Goal: Task Accomplishment & Management: Complete application form

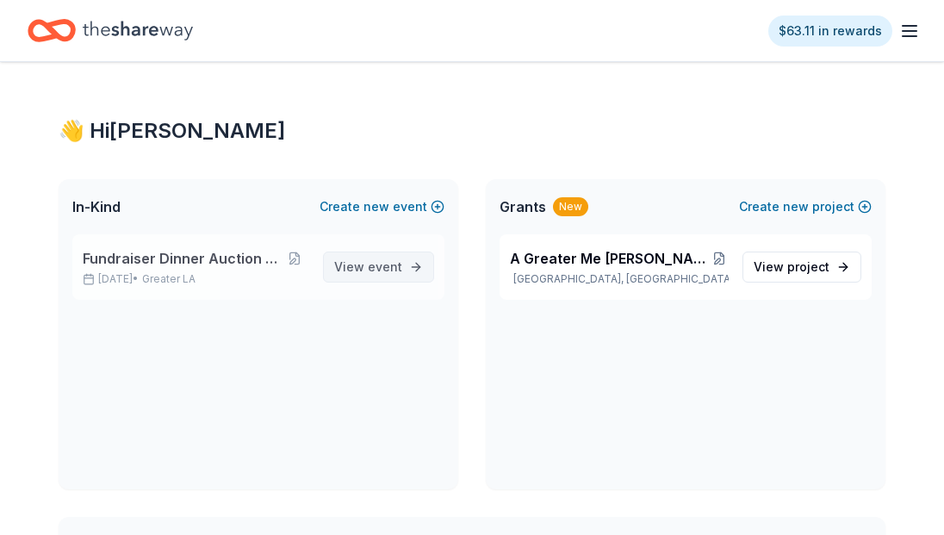
click at [391, 267] on span "event" at bounding box center [385, 266] width 34 height 15
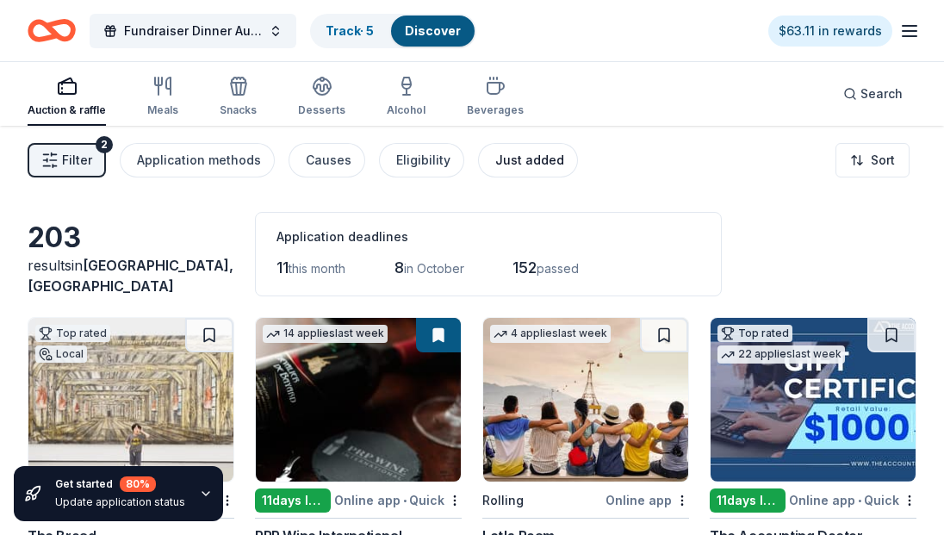
click at [529, 159] on div "Just added" at bounding box center [529, 160] width 69 height 21
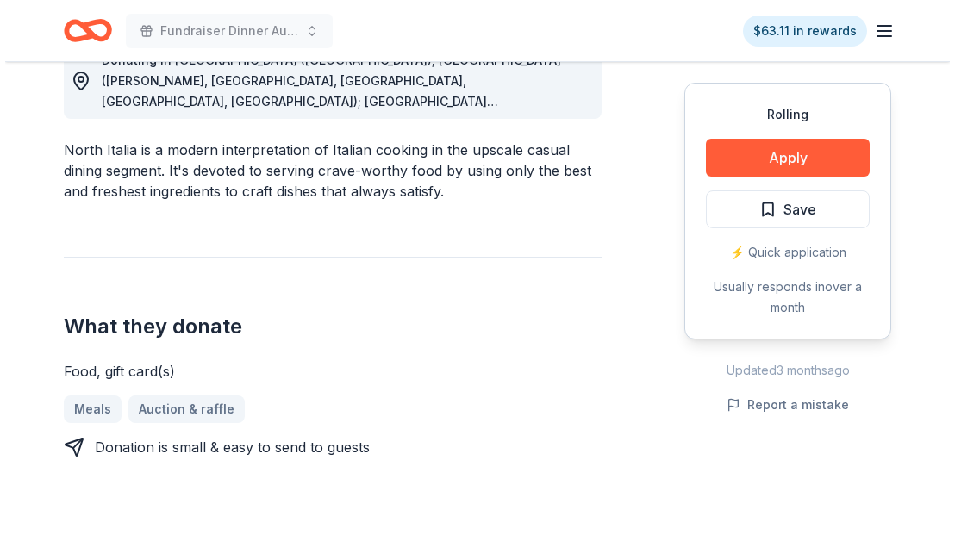
scroll to position [510, 0]
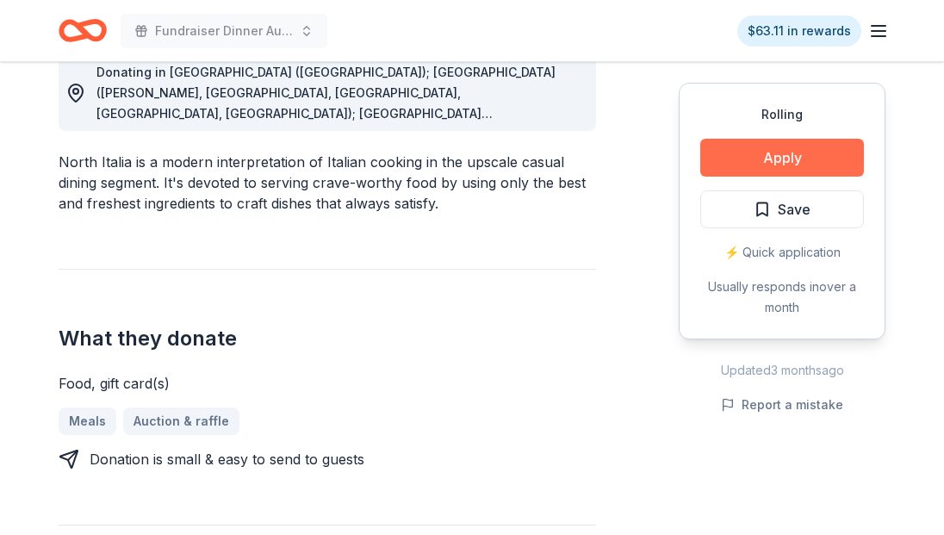
click at [808, 153] on button "Apply" at bounding box center [783, 158] width 164 height 38
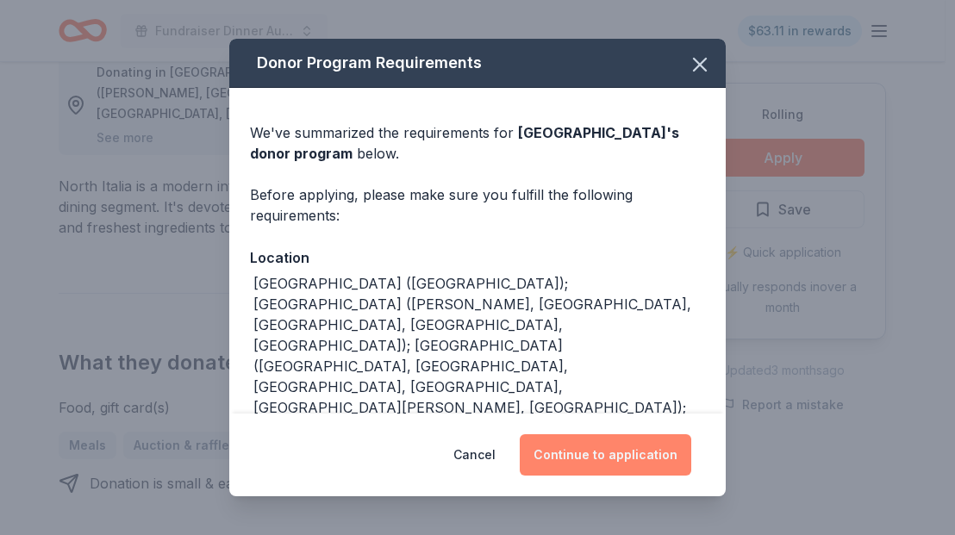
click at [603, 461] on button "Continue to application" at bounding box center [605, 454] width 171 height 41
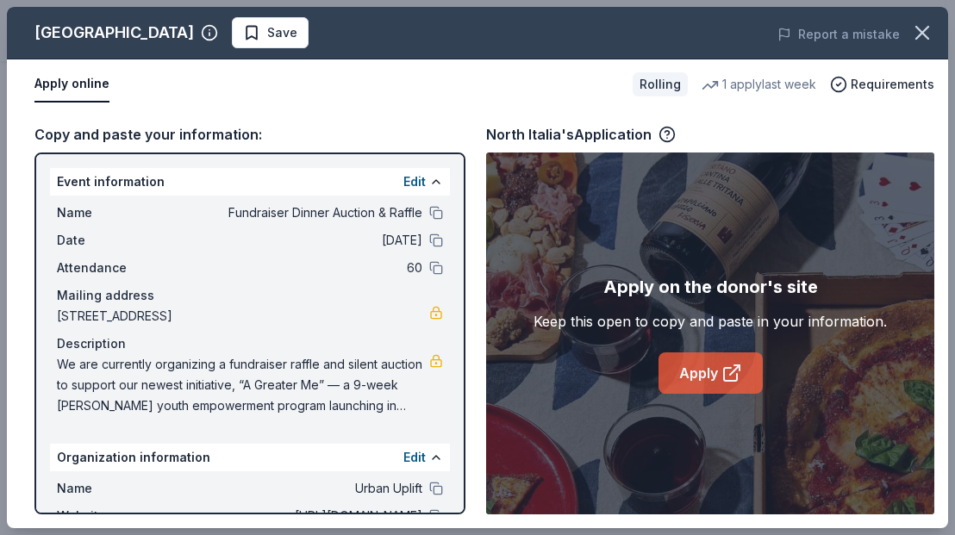
click at [720, 377] on link "Apply" at bounding box center [710, 372] width 104 height 41
